Goal: Task Accomplishment & Management: Manage account settings

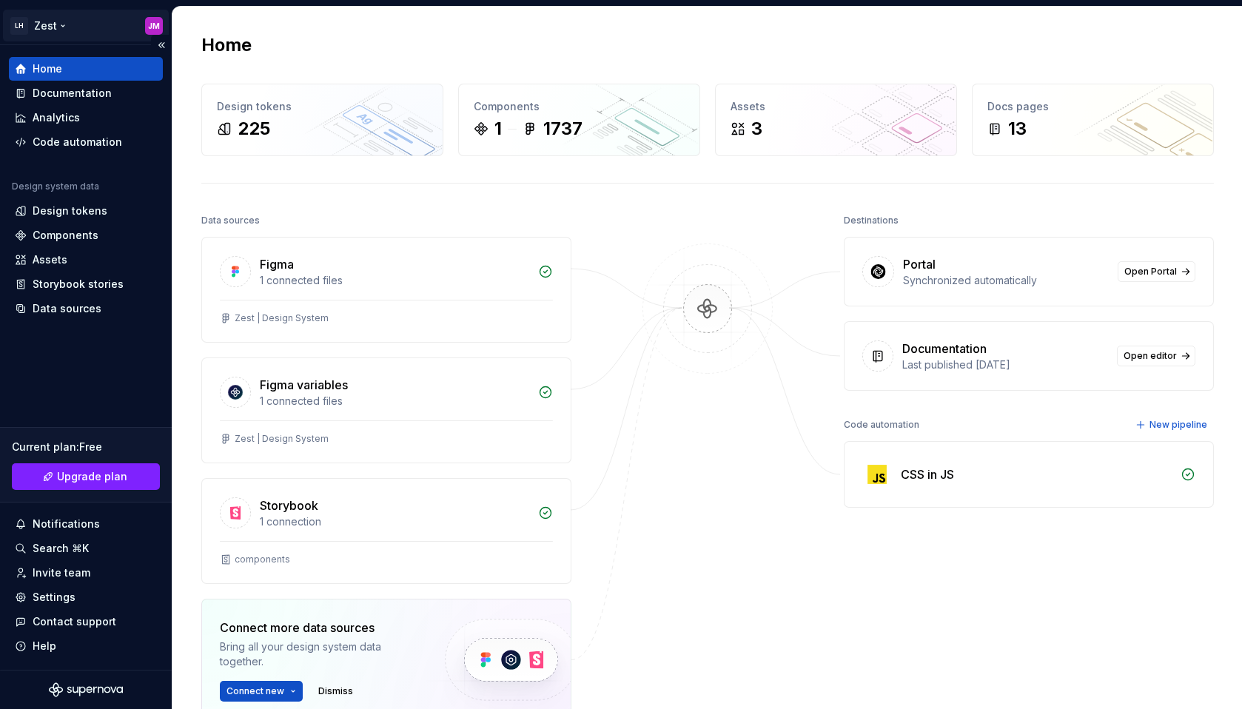
click at [148, 27] on html "LH Zest JM Home Documentation Analytics Code automation Design system data Desi…" at bounding box center [621, 354] width 1242 height 709
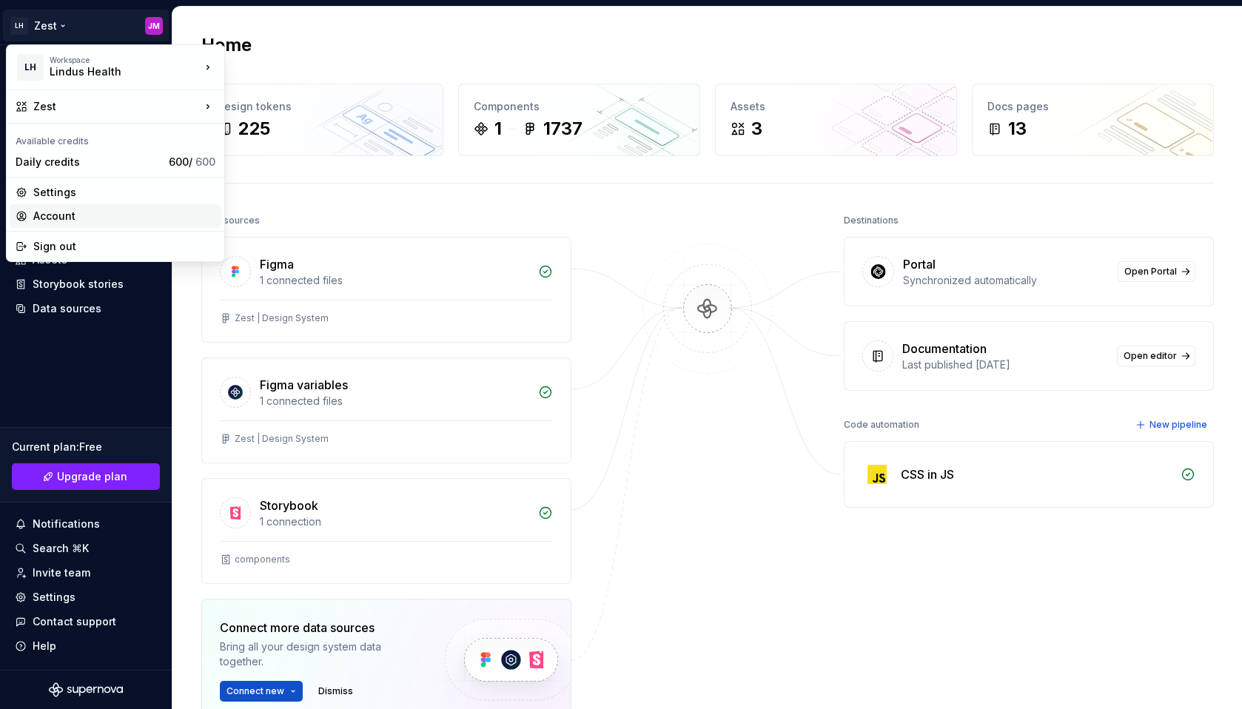
click at [76, 211] on div "Account" at bounding box center [124, 216] width 182 height 15
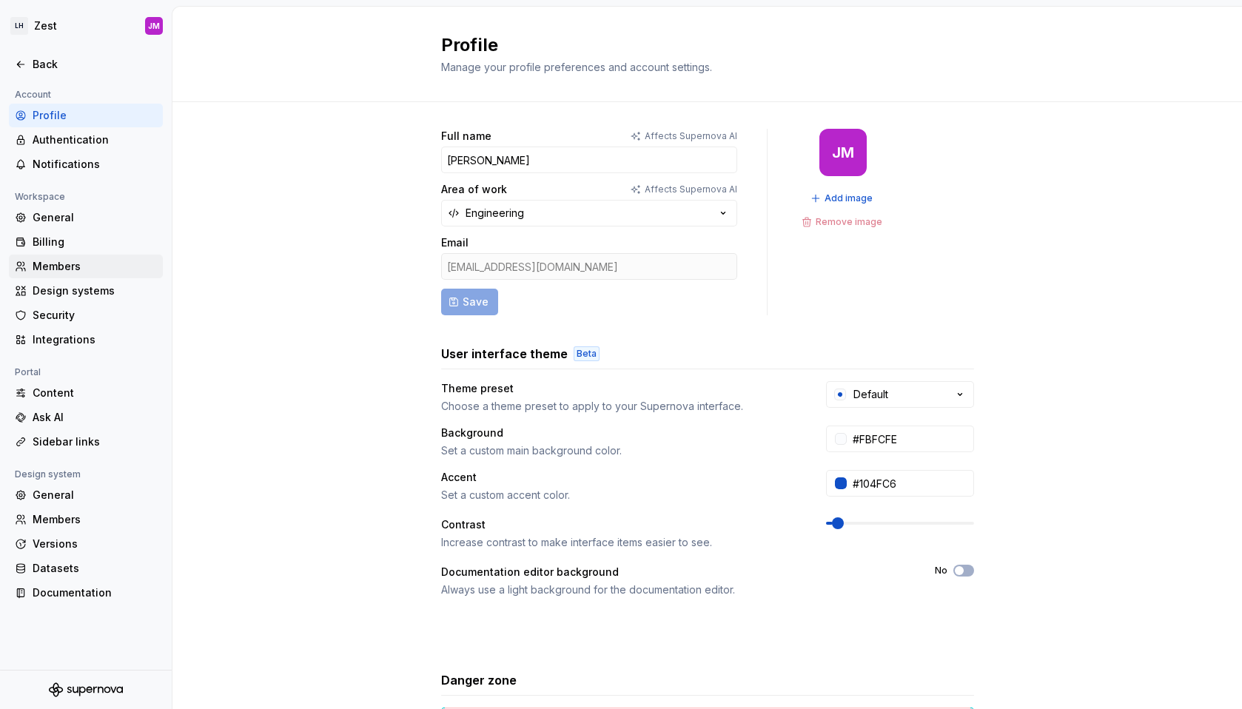
click at [68, 267] on div "Members" at bounding box center [95, 266] width 124 height 15
